Goal: Task Accomplishment & Management: Use online tool/utility

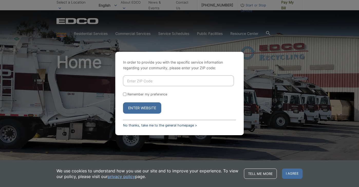
click at [157, 124] on link "No thanks, take me to the general homepage >" at bounding box center [160, 126] width 74 height 4
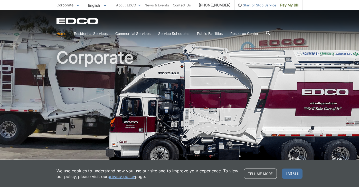
scroll to position [5, 0]
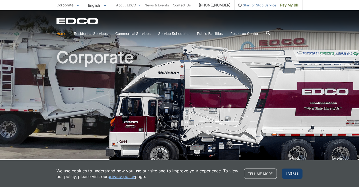
click at [294, 174] on span "I agree" at bounding box center [292, 174] width 21 height 10
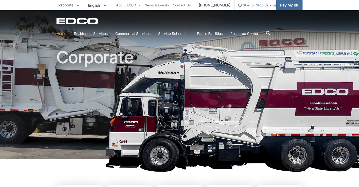
click at [290, 4] on span "Pay My Bill" at bounding box center [289, 5] width 18 height 6
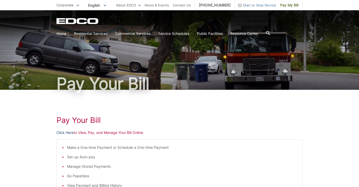
click at [65, 132] on link "Click Here" at bounding box center [65, 133] width 17 height 6
